Goal: Find contact information: Find contact information

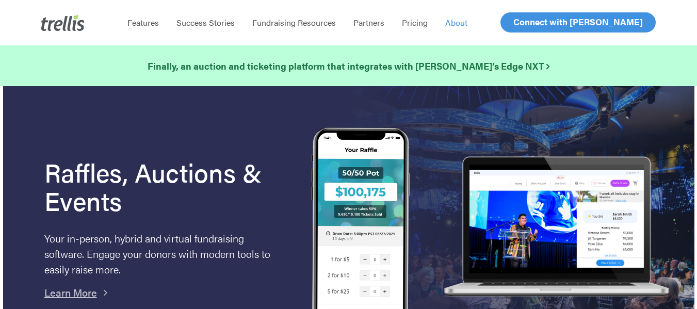
click at [455, 24] on span "About" at bounding box center [456, 23] width 22 height 12
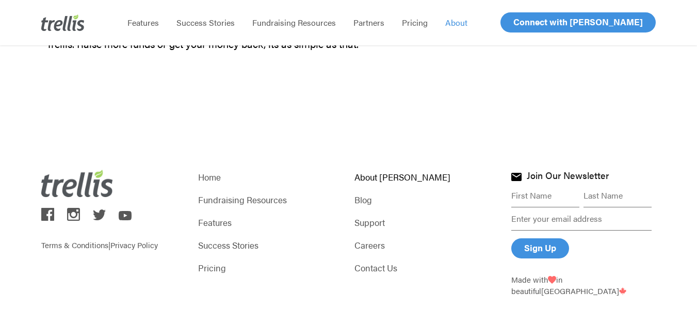
scroll to position [1532, 0]
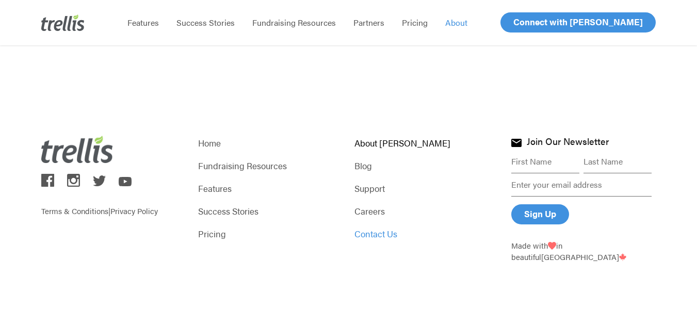
click at [371, 232] on link "Contact Us" at bounding box center [426, 233] width 144 height 14
